Goal: Task Accomplishment & Management: Manage account settings

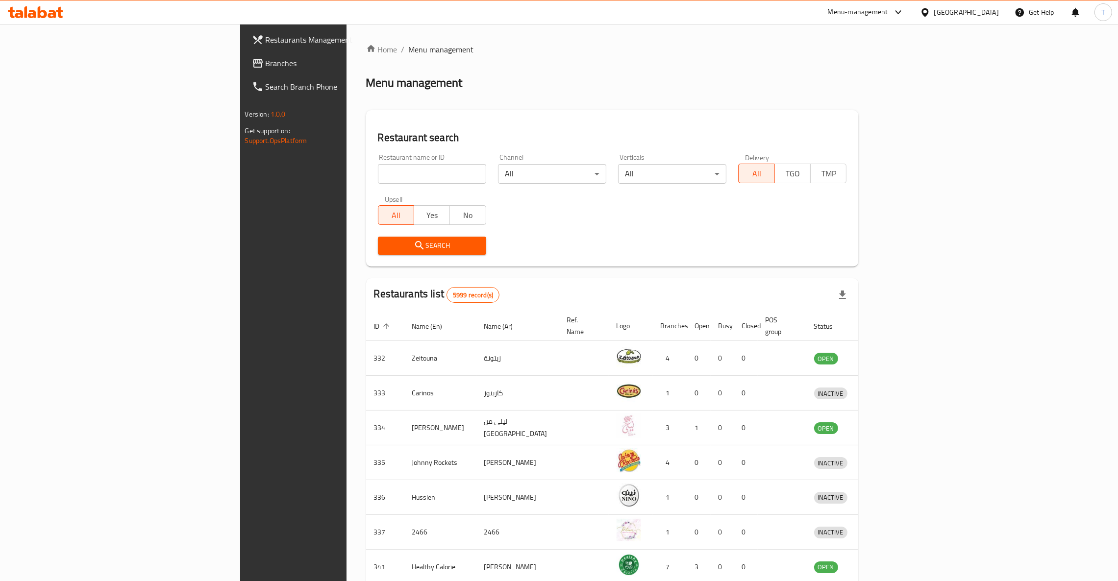
click at [378, 169] on input "search" at bounding box center [432, 174] width 108 height 20
type input "zaroob"
click button "Search" at bounding box center [432, 246] width 108 height 18
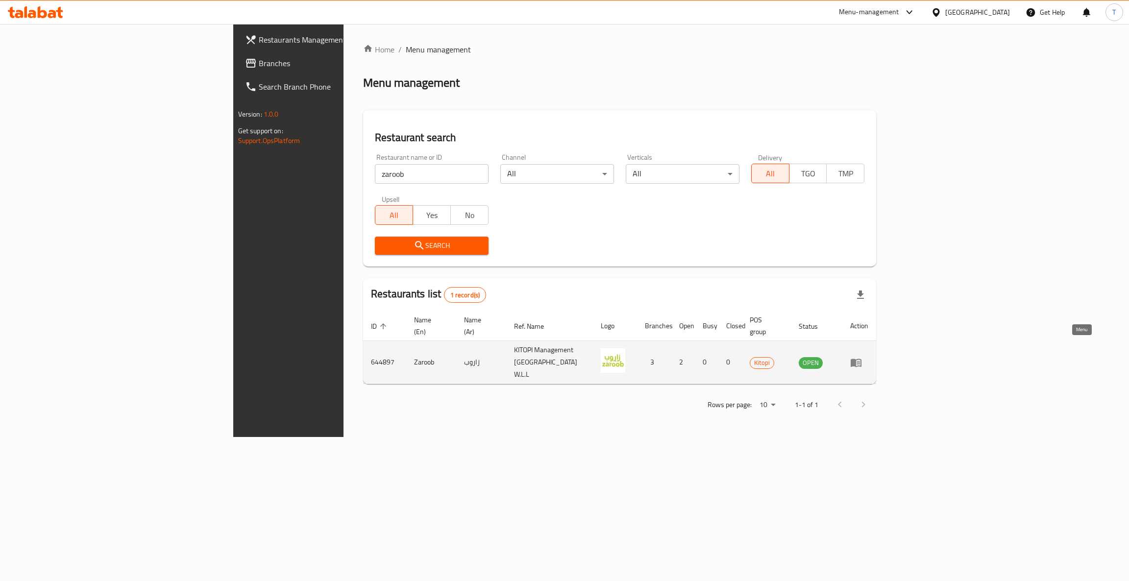
click at [861, 359] on icon "enhanced table" at bounding box center [856, 363] width 11 height 8
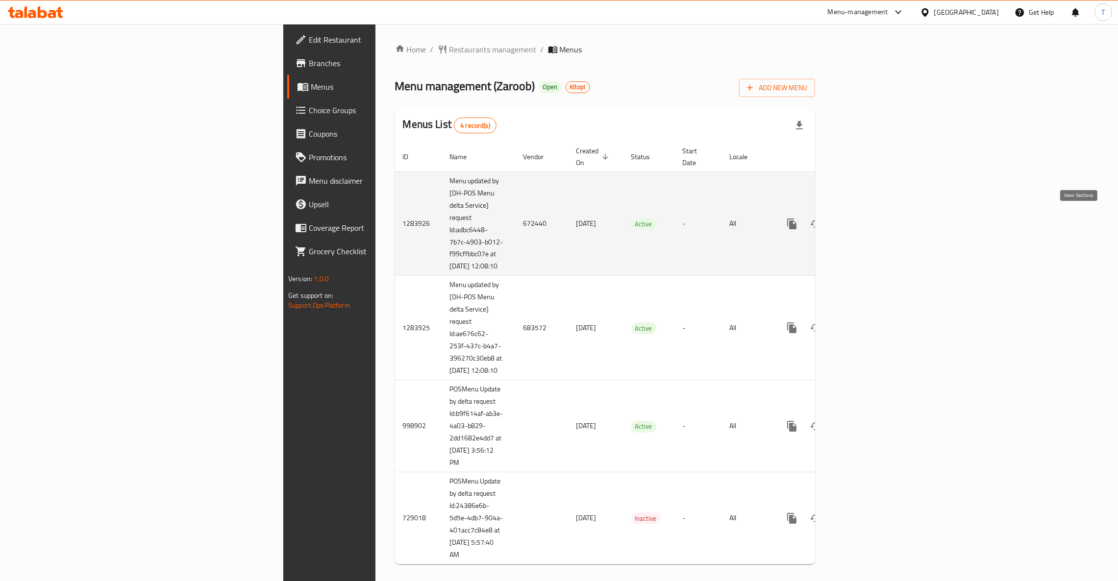
click at [868, 218] on icon "enhanced table" at bounding box center [862, 224] width 12 height 12
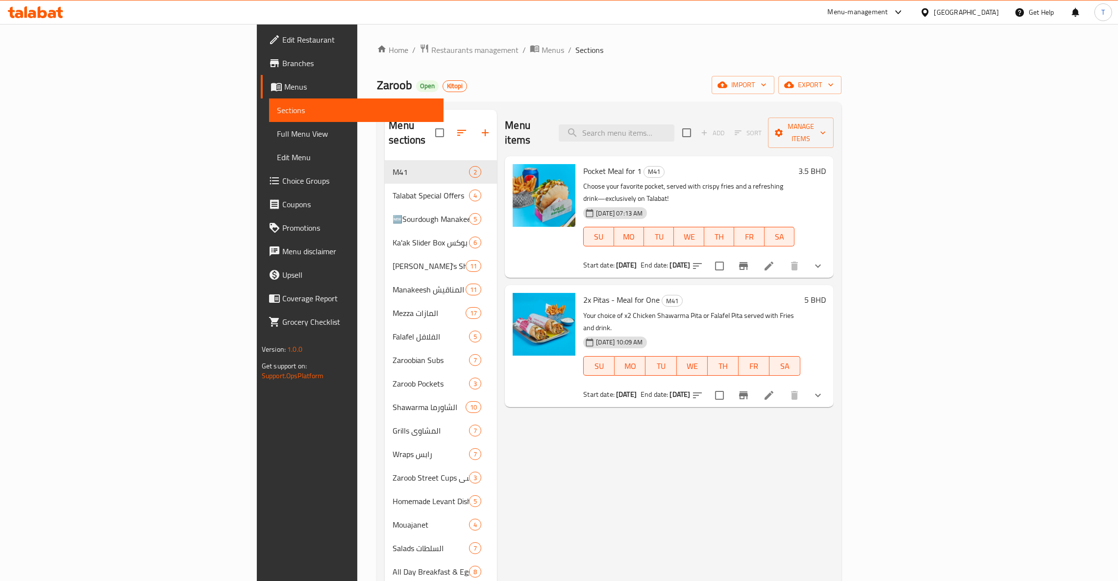
click at [621, 544] on div "Menu items Add Sort Manage items Pocket Meal for 1 M41 Choose your favorite poc…" at bounding box center [665, 443] width 337 height 666
click at [707, 391] on div "Menu items Add Sort Manage items Pocket Meal for 1 M41 Choose your favorite poc…" at bounding box center [665, 443] width 337 height 666
click at [807, 456] on div "Menu items Add Sort Manage items Pocket Meal for 1 M41 Choose your favorite poc…" at bounding box center [665, 443] width 337 height 666
